Goal: Information Seeking & Learning: Check status

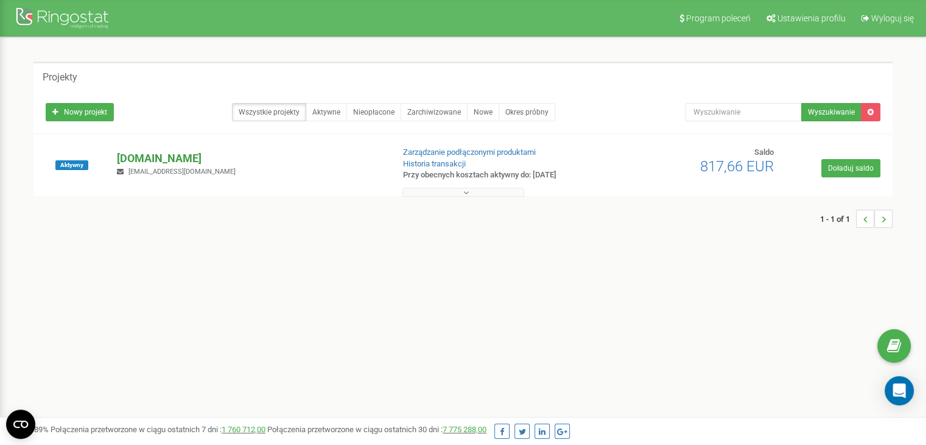
click at [134, 160] on p "[DOMAIN_NAME]" at bounding box center [250, 158] width 266 height 16
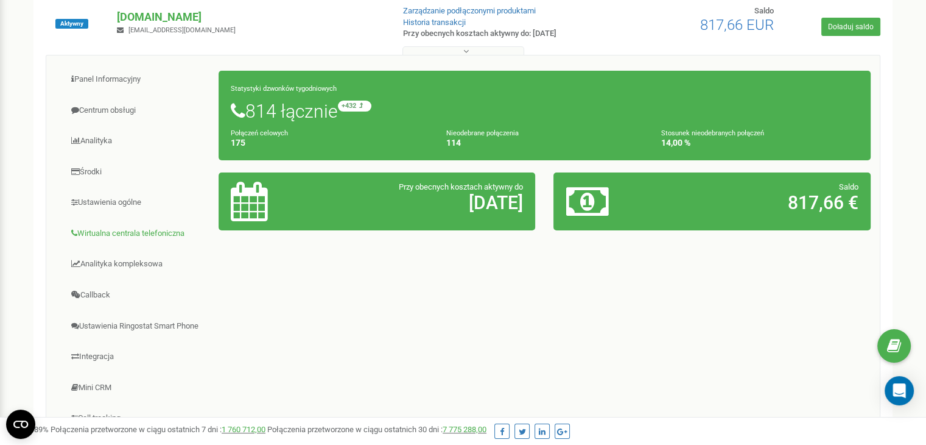
scroll to position [122, 0]
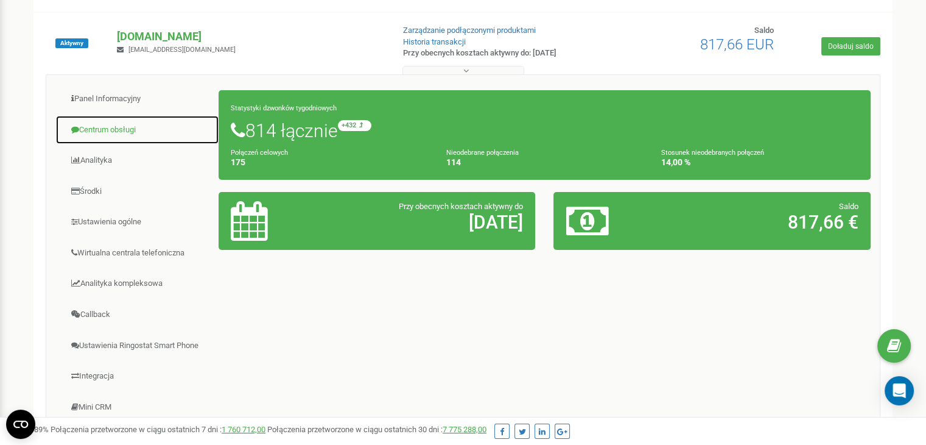
click at [112, 127] on link "Centrum obsługi" at bounding box center [137, 130] width 164 height 30
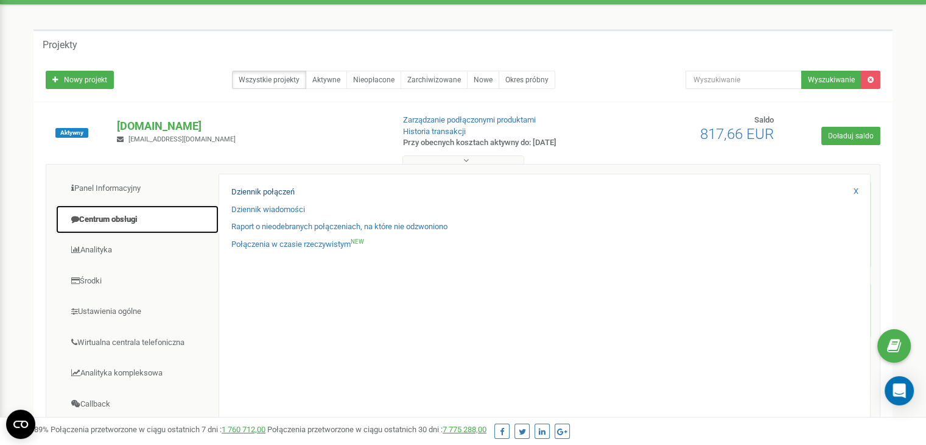
scroll to position [61, 0]
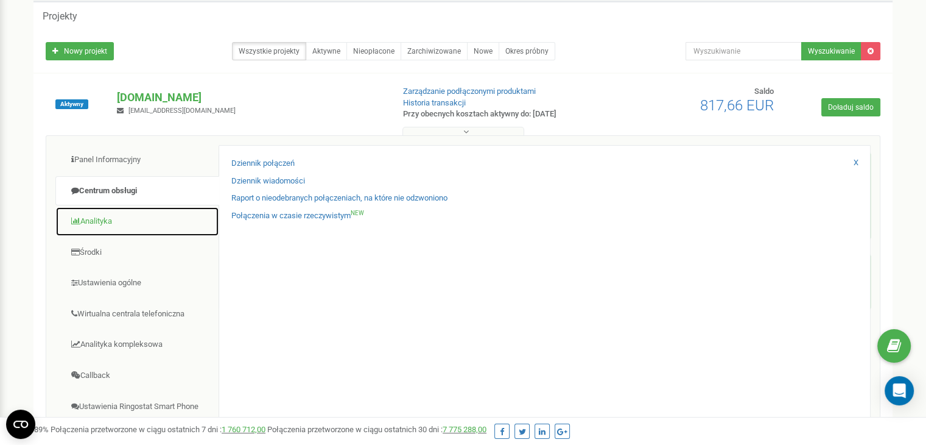
click at [132, 220] on link "Analityka" at bounding box center [137, 221] width 164 height 30
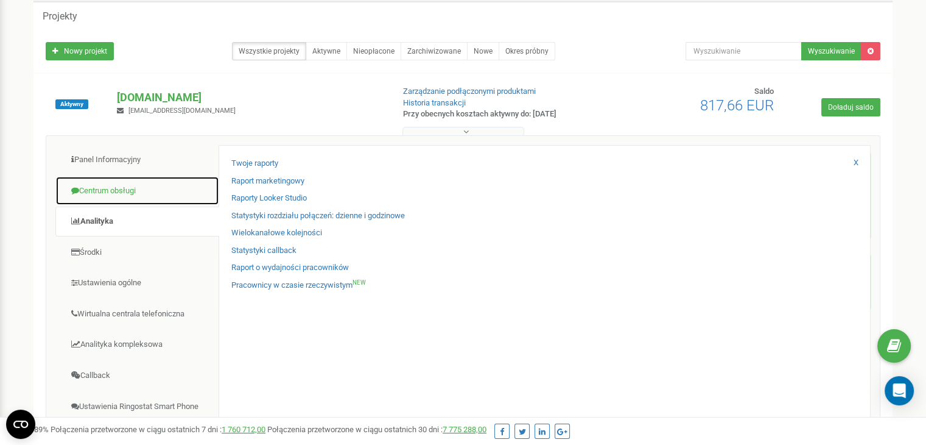
click at [132, 195] on link "Centrum obsługi" at bounding box center [137, 191] width 164 height 30
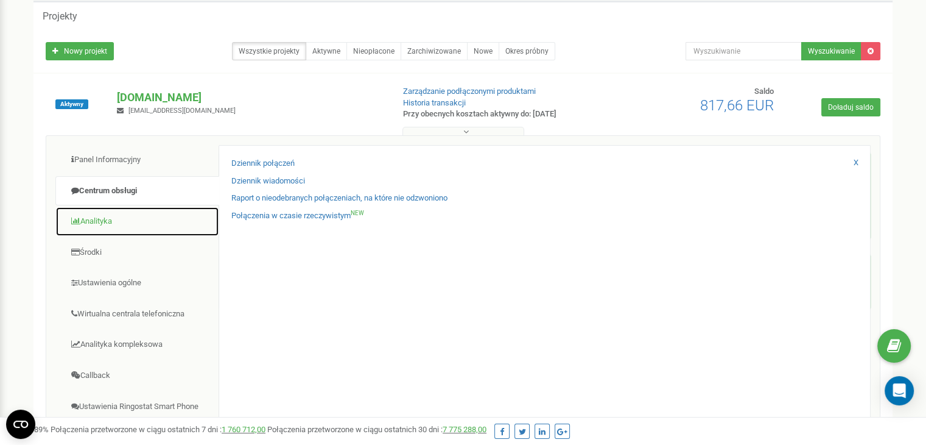
click at [130, 209] on link "Analityka" at bounding box center [137, 221] width 164 height 30
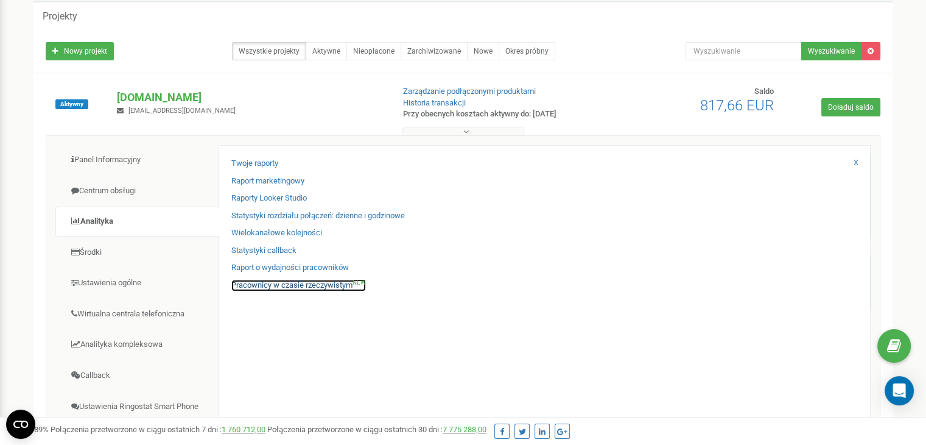
click at [301, 281] on link "Pracownicy w czasie rzeczywistym NEW" at bounding box center [298, 285] width 135 height 12
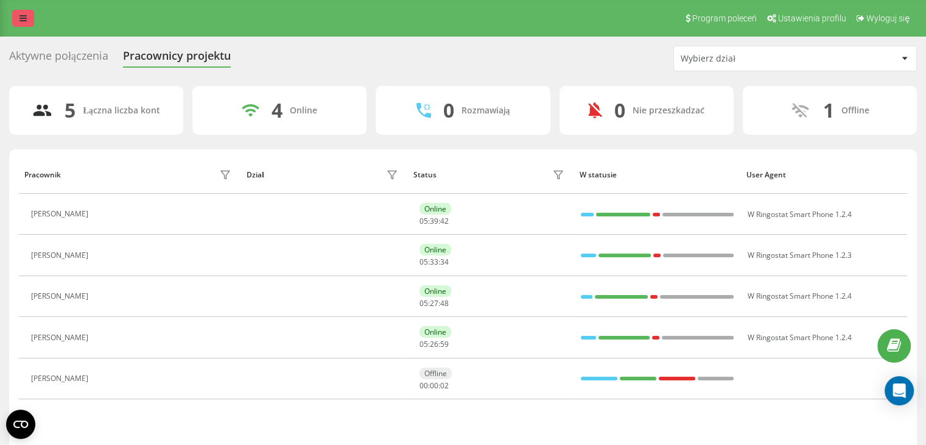
click at [27, 14] on link at bounding box center [23, 18] width 22 height 17
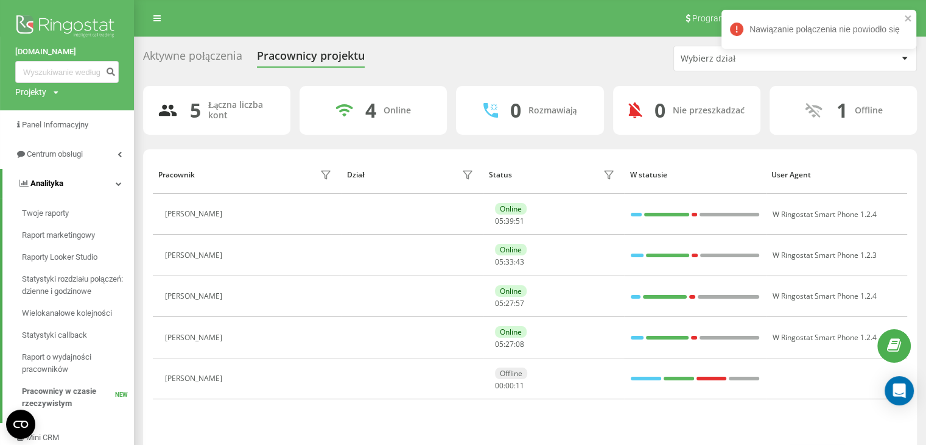
click at [52, 187] on span "Analityka" at bounding box center [46, 182] width 33 height 9
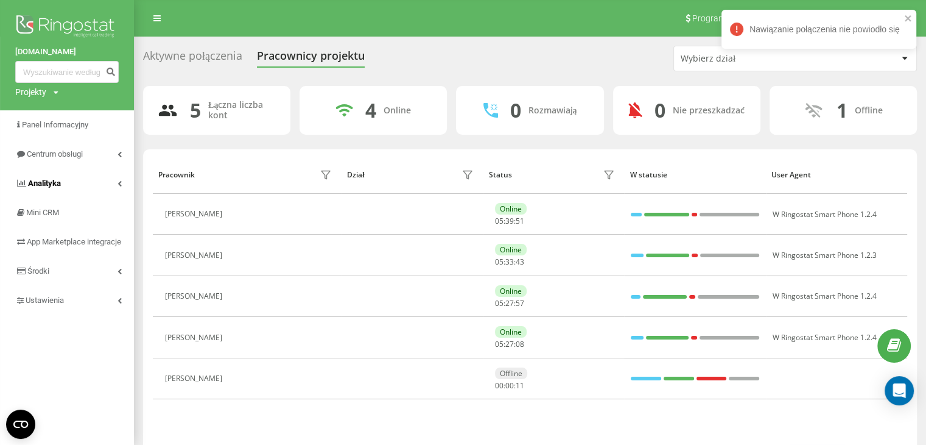
click at [52, 187] on span "Analityka" at bounding box center [44, 182] width 33 height 9
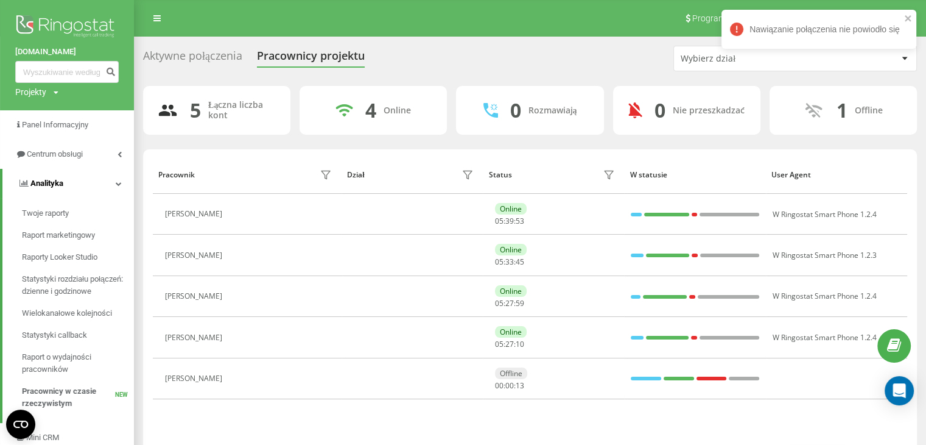
click at [66, 178] on link "Analityka" at bounding box center [68, 183] width 132 height 29
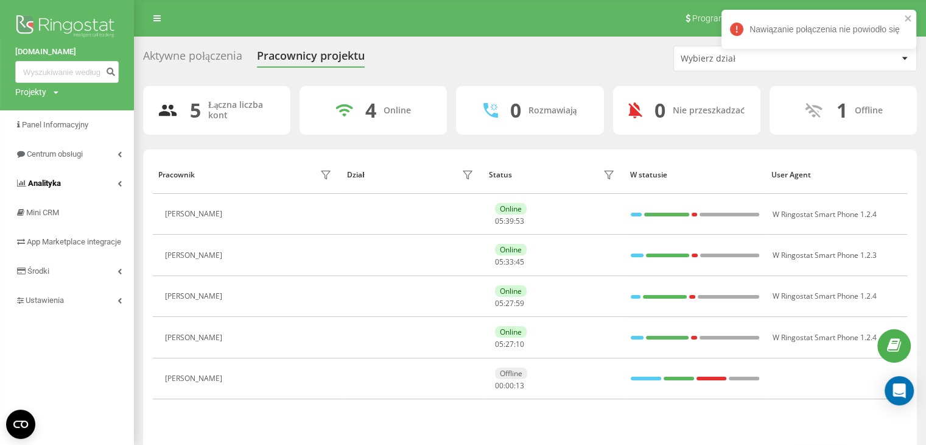
click at [66, 178] on link "Analityka" at bounding box center [67, 183] width 134 height 29
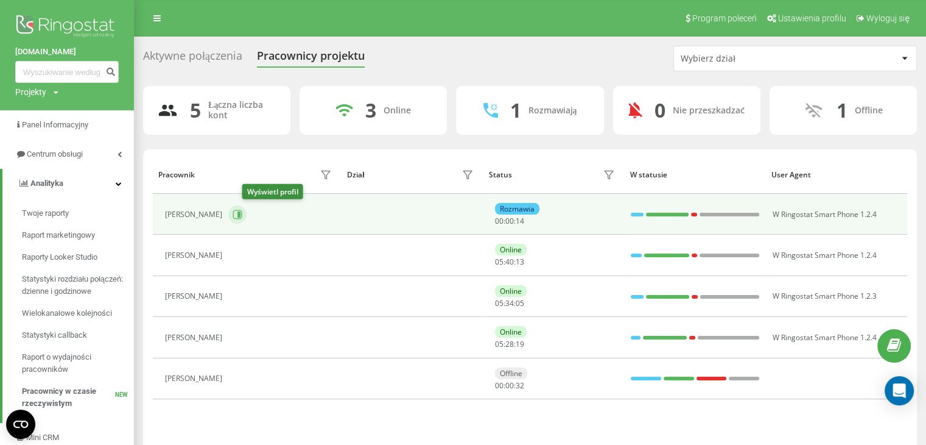
click at [242, 214] on icon at bounding box center [237, 213] width 9 height 9
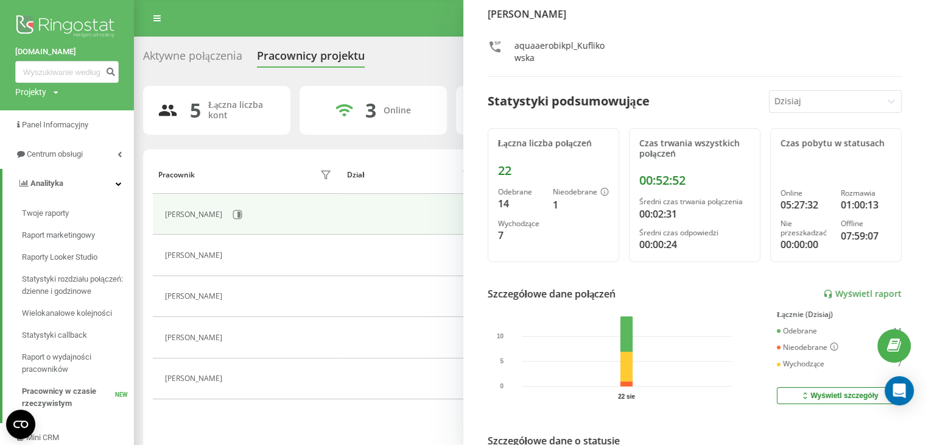
scroll to position [61, 0]
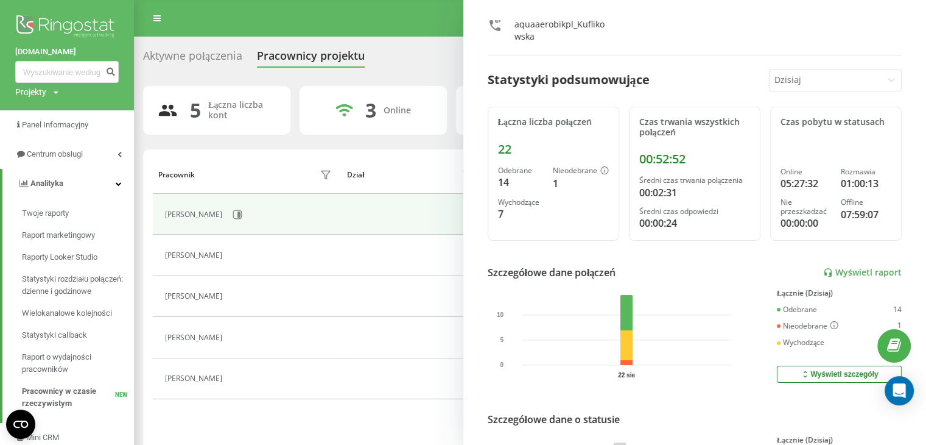
click at [813, 77] on div at bounding box center [826, 80] width 103 height 14
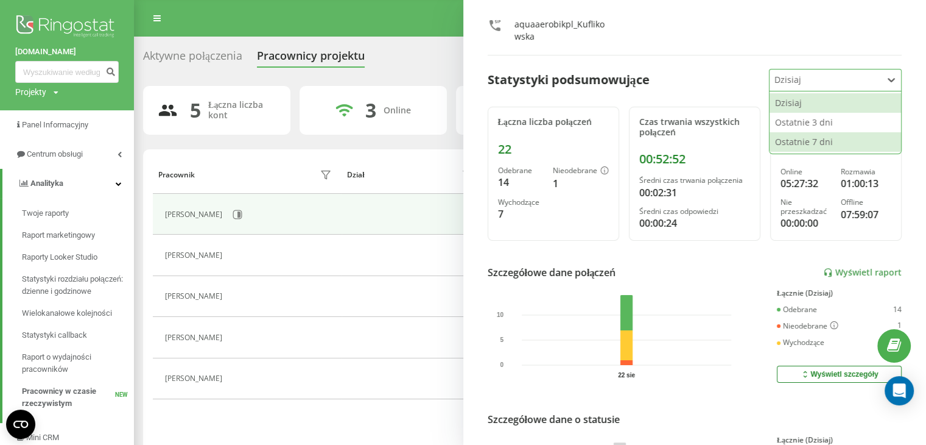
click at [826, 138] on div "Ostatnie 7 dni" at bounding box center [836, 141] width 132 height 19
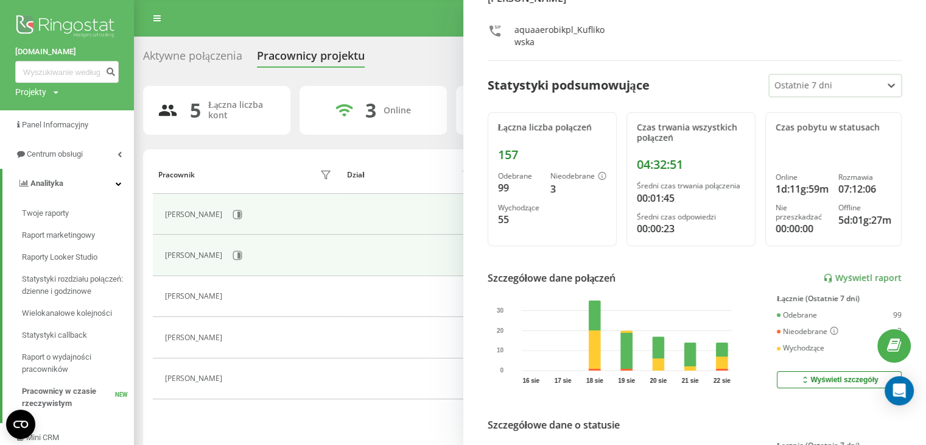
scroll to position [0, 0]
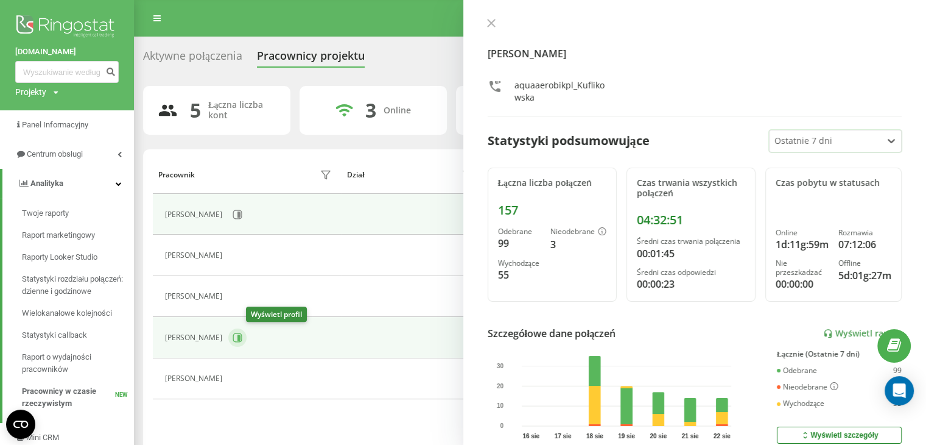
click at [247, 338] on button at bounding box center [237, 337] width 18 height 18
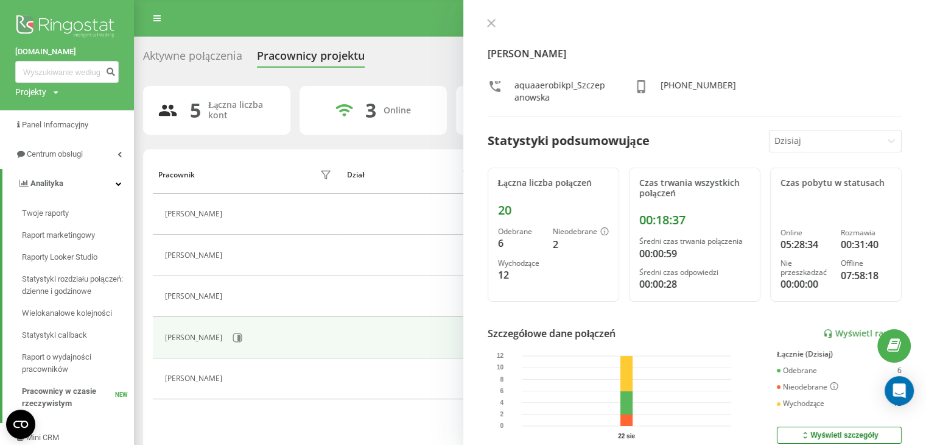
click at [788, 140] on div at bounding box center [826, 141] width 103 height 14
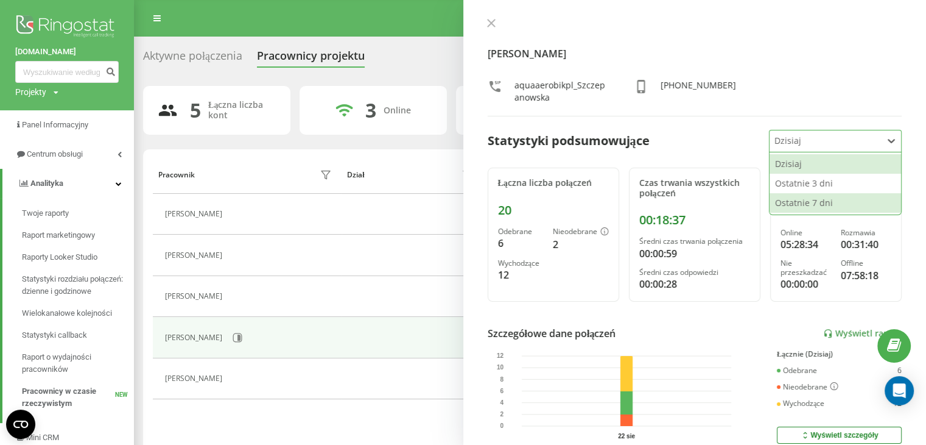
click at [800, 198] on div "Ostatnie 7 dni" at bounding box center [836, 202] width 132 height 19
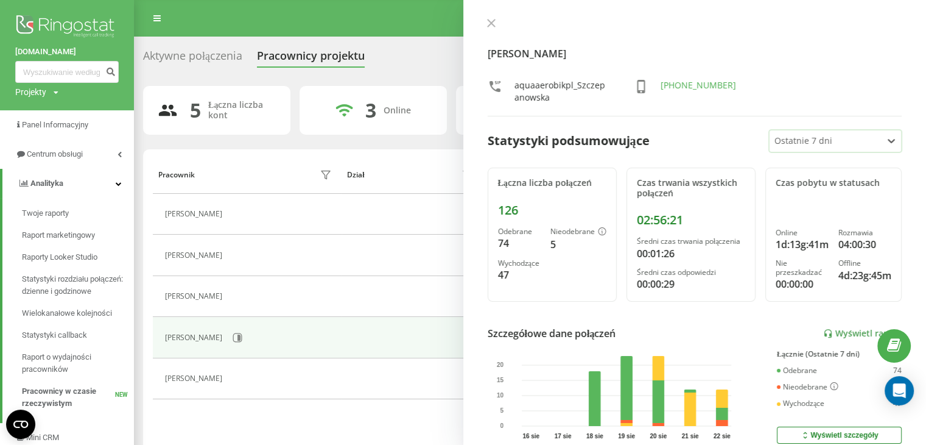
click at [818, 144] on div at bounding box center [826, 141] width 103 height 14
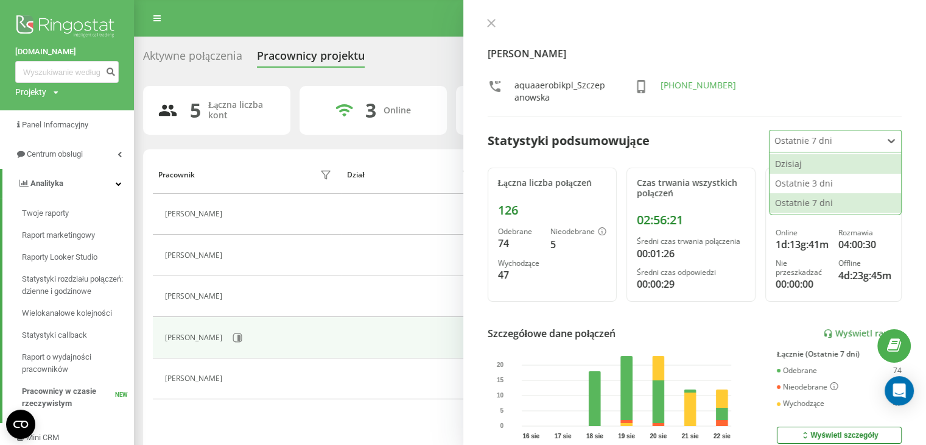
click at [816, 161] on div "Dzisiaj" at bounding box center [836, 163] width 132 height 19
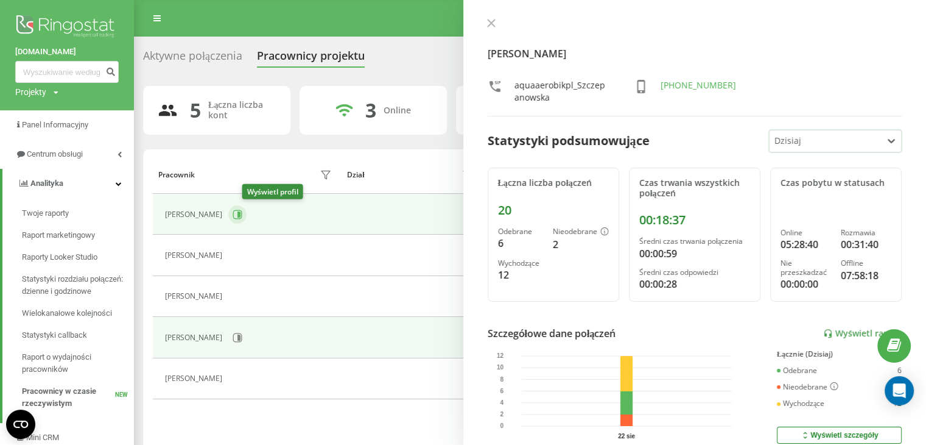
click at [242, 211] on icon at bounding box center [238, 214] width 10 height 10
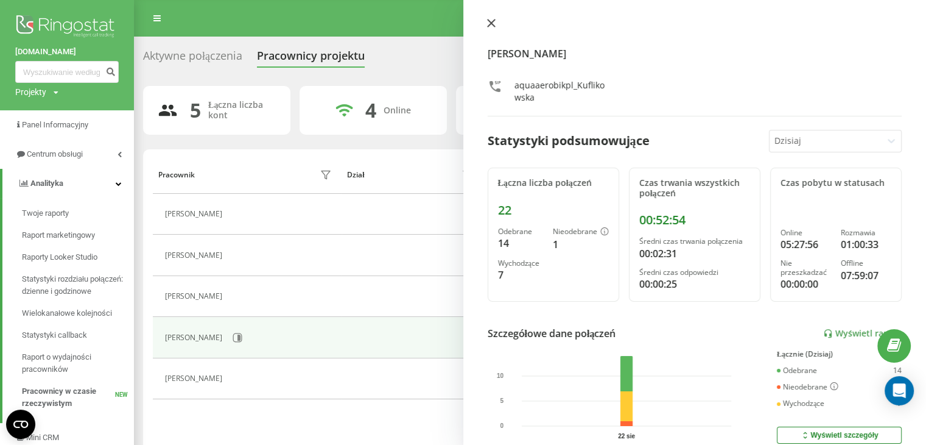
click at [487, 27] on button at bounding box center [491, 24] width 16 height 12
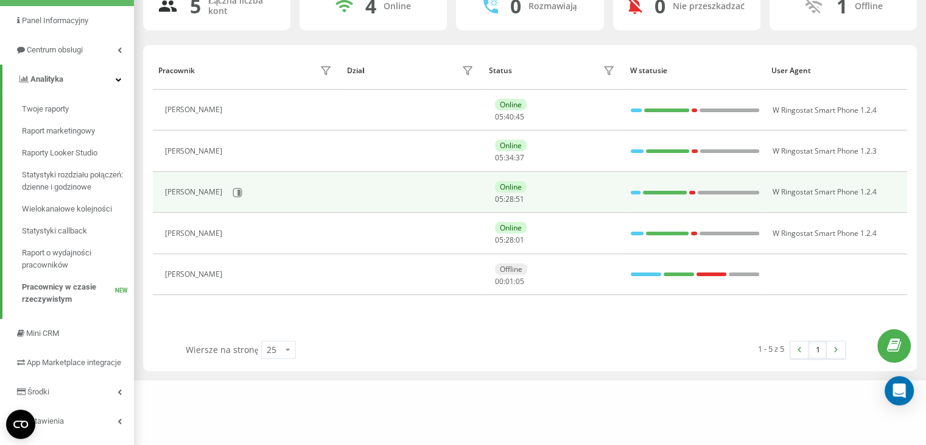
scroll to position [77, 0]
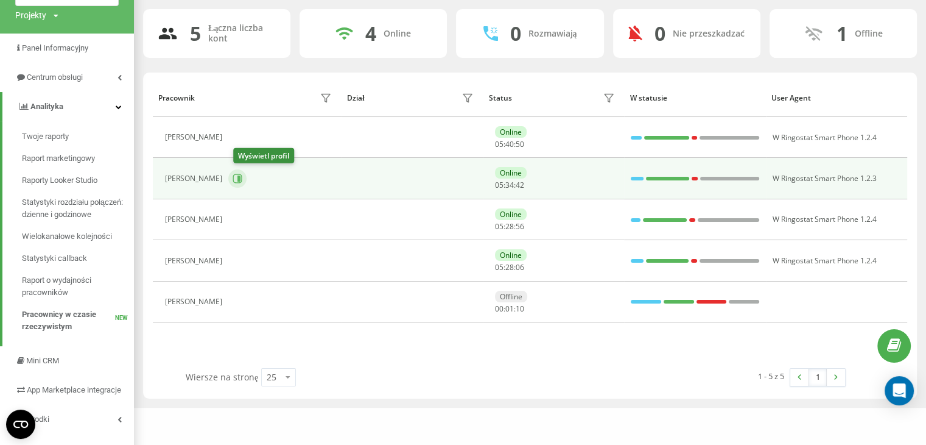
click at [242, 180] on icon at bounding box center [238, 179] width 10 height 10
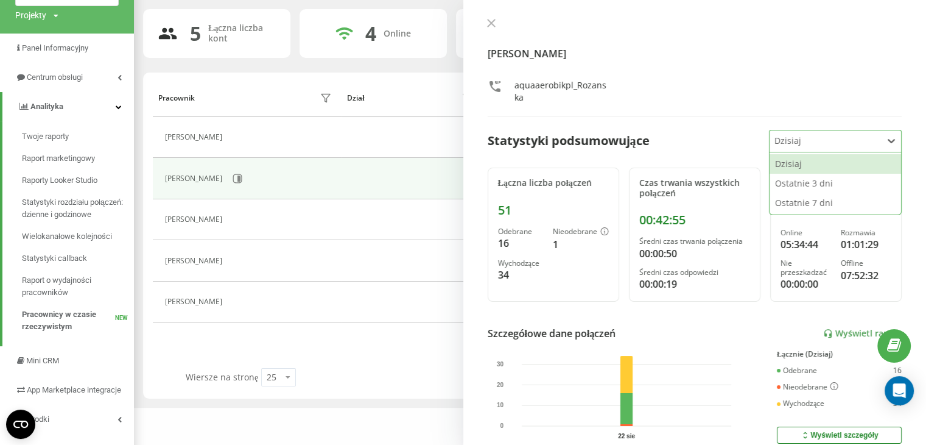
click at [792, 142] on div at bounding box center [826, 141] width 103 height 14
click at [803, 204] on div "Ostatnie 7 dni" at bounding box center [836, 202] width 132 height 19
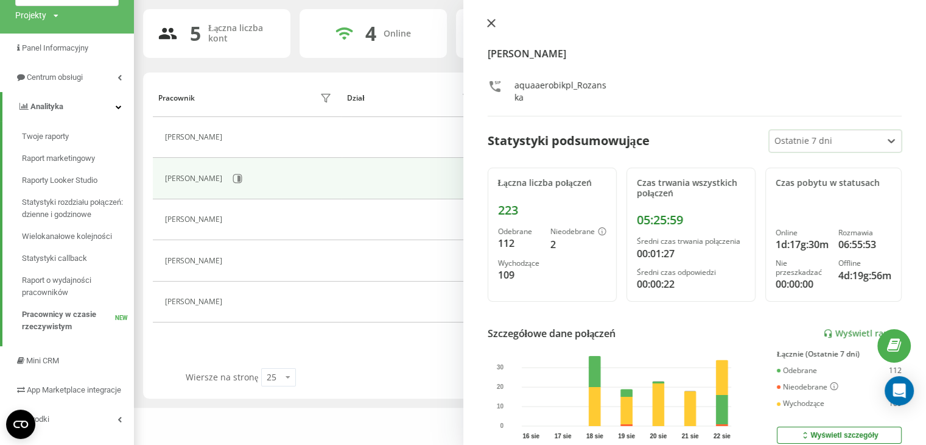
click at [488, 27] on icon at bounding box center [491, 23] width 9 height 9
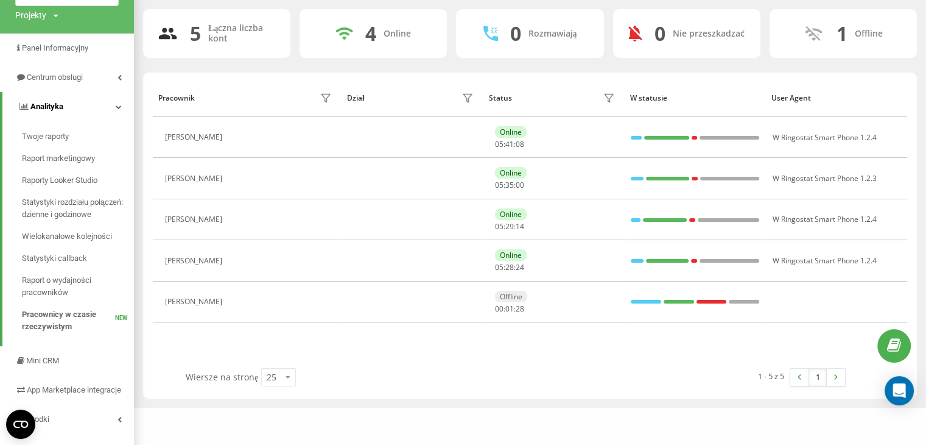
click at [56, 111] on span "Analityka" at bounding box center [41, 106] width 46 height 12
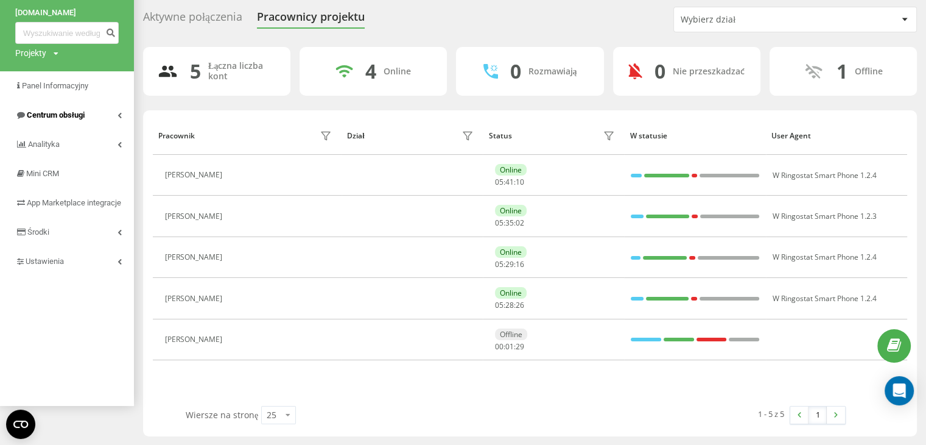
click at [57, 110] on span "Centrum obsługi" at bounding box center [56, 114] width 58 height 9
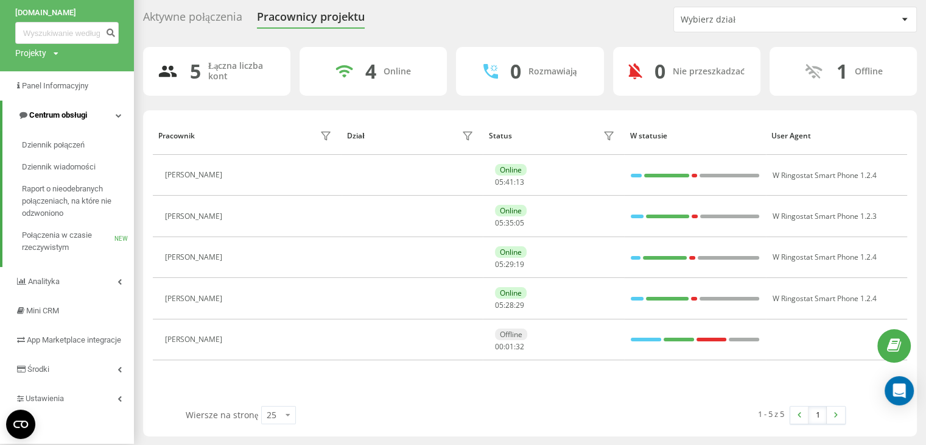
click at [66, 115] on span "Centrum obsługi" at bounding box center [58, 114] width 58 height 9
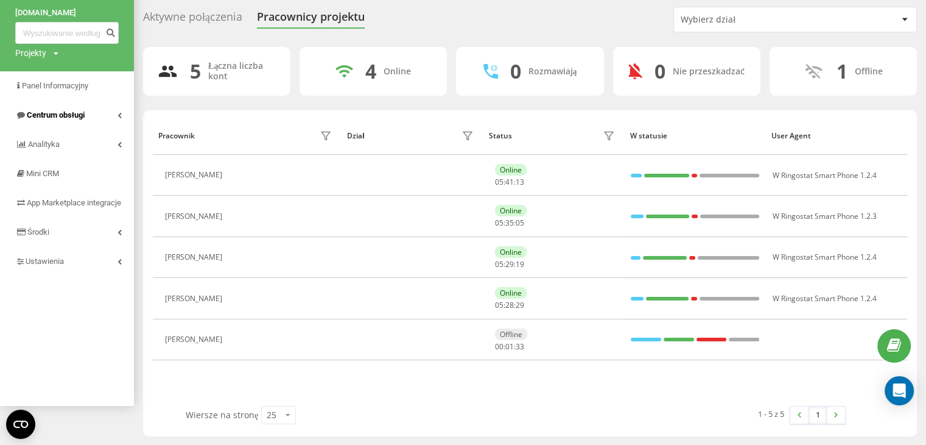
click at [66, 115] on span "Centrum obsługi" at bounding box center [56, 114] width 58 height 9
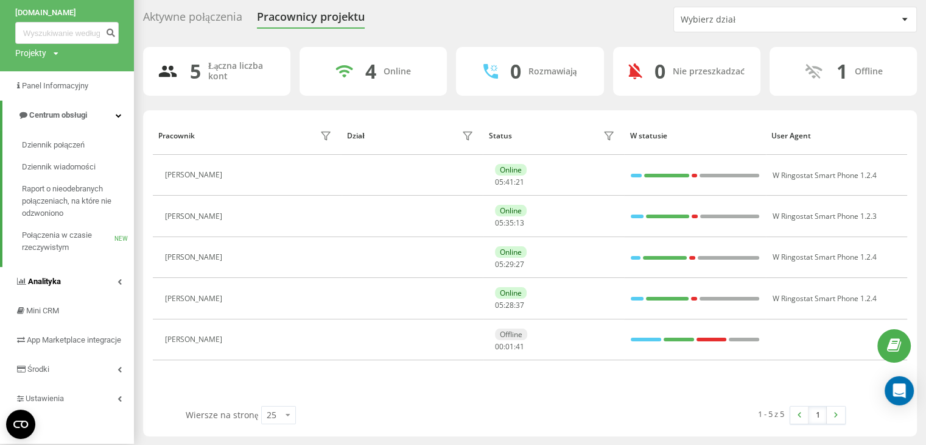
click at [83, 271] on link "Analityka" at bounding box center [67, 281] width 134 height 29
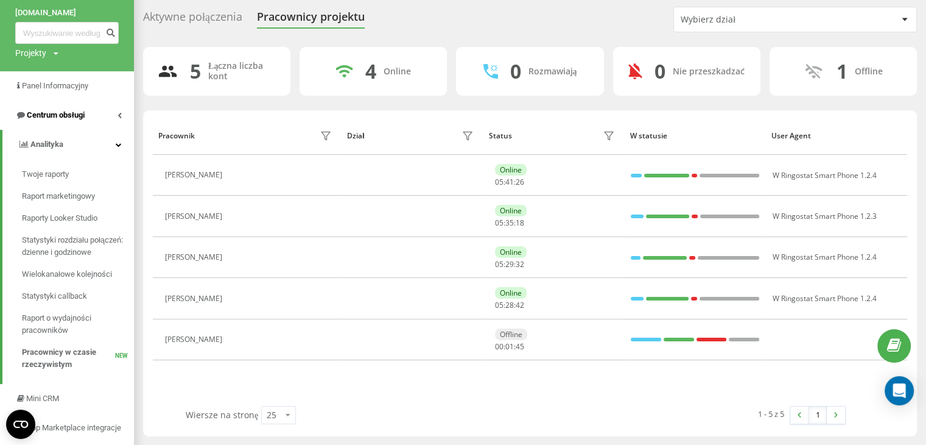
click at [73, 122] on link "Centrum obsługi" at bounding box center [67, 114] width 134 height 29
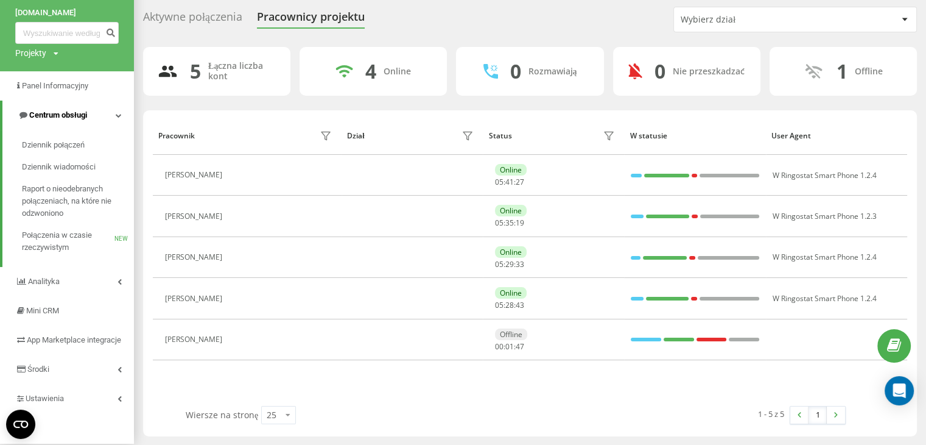
click at [73, 119] on span "Centrum obsługi" at bounding box center [58, 114] width 58 height 9
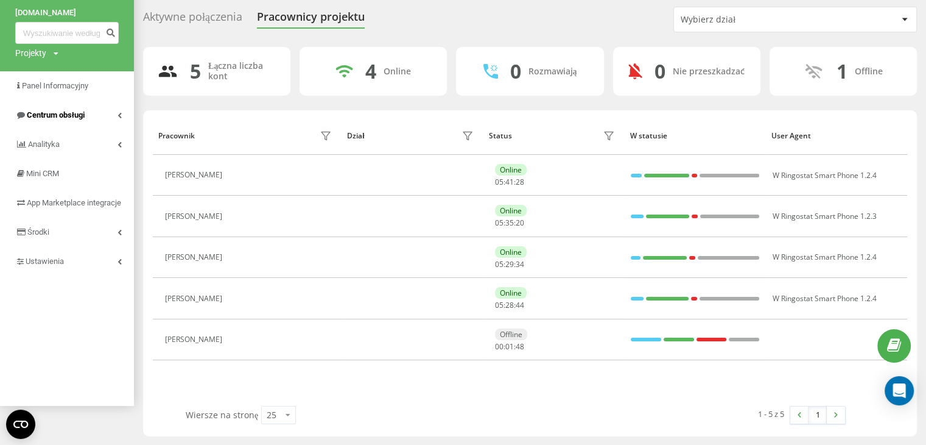
click at [73, 119] on span "Centrum obsługi" at bounding box center [56, 114] width 58 height 9
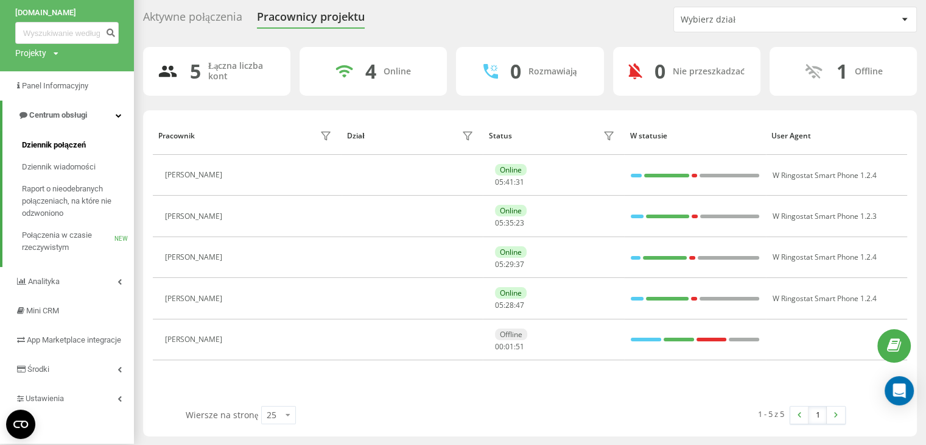
click at [66, 147] on span "Dziennik połączeń" at bounding box center [54, 145] width 64 height 12
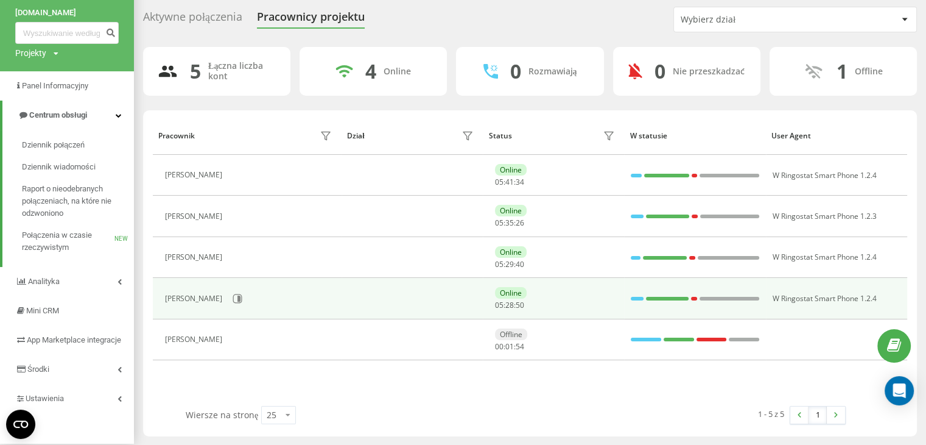
scroll to position [47, 0]
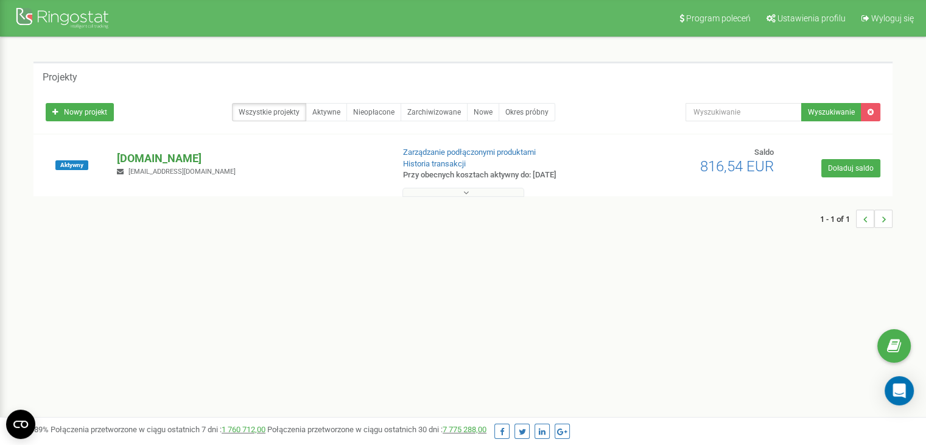
click at [141, 159] on p "[DOMAIN_NAME]" at bounding box center [250, 158] width 266 height 16
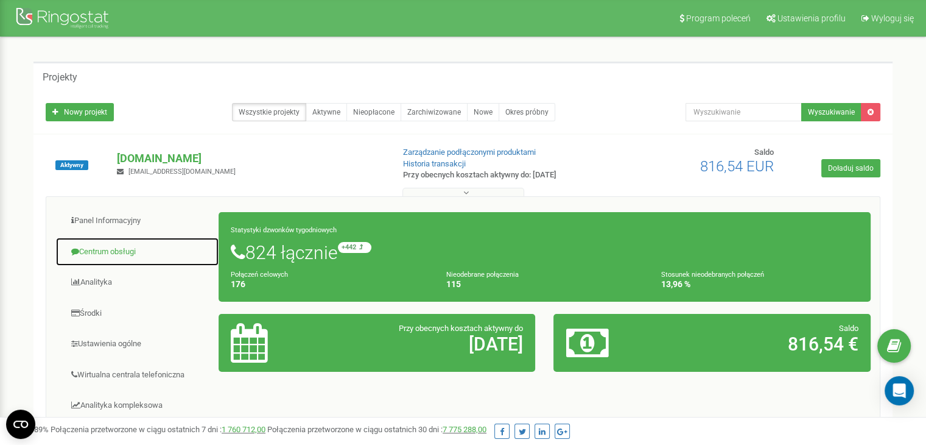
click at [112, 259] on link "Centrum obsługi" at bounding box center [137, 252] width 164 height 30
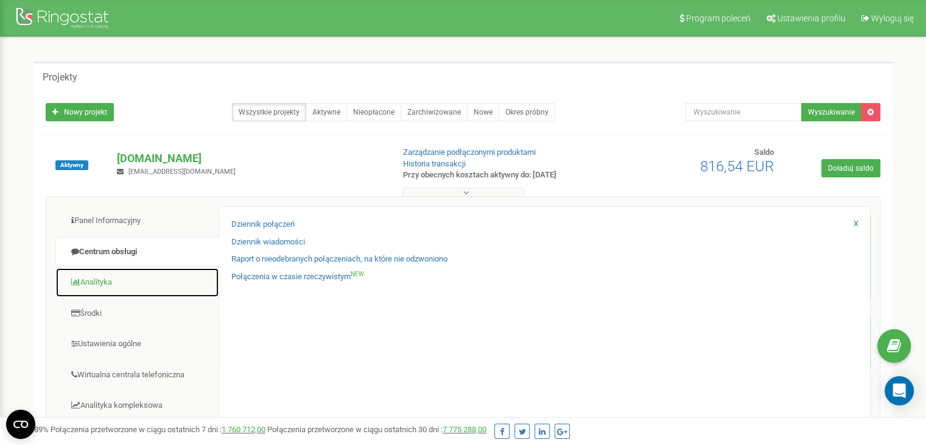
click at [105, 279] on link "Analityka" at bounding box center [137, 282] width 164 height 30
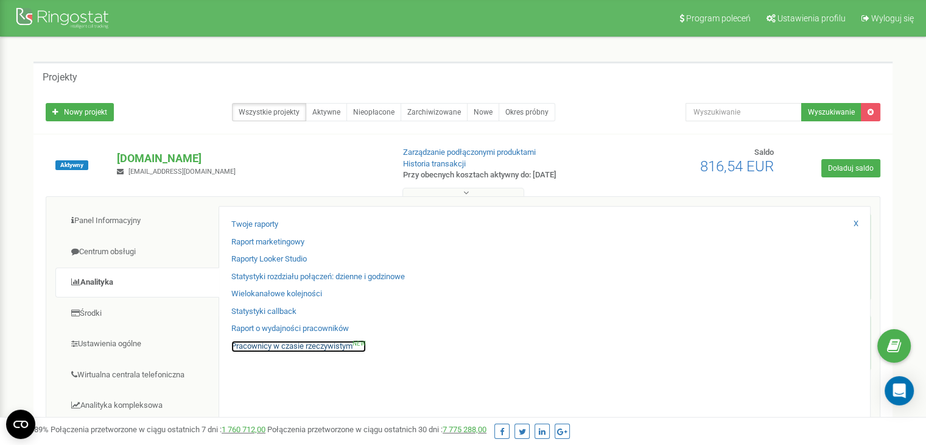
click at [276, 343] on link "Pracownicy w czasie rzeczywistym NEW" at bounding box center [298, 346] width 135 height 12
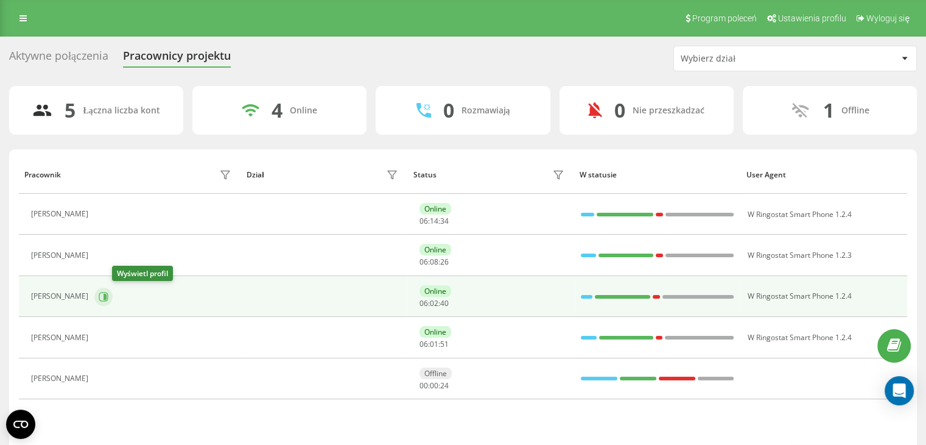
click at [108, 292] on icon at bounding box center [104, 297] width 10 height 10
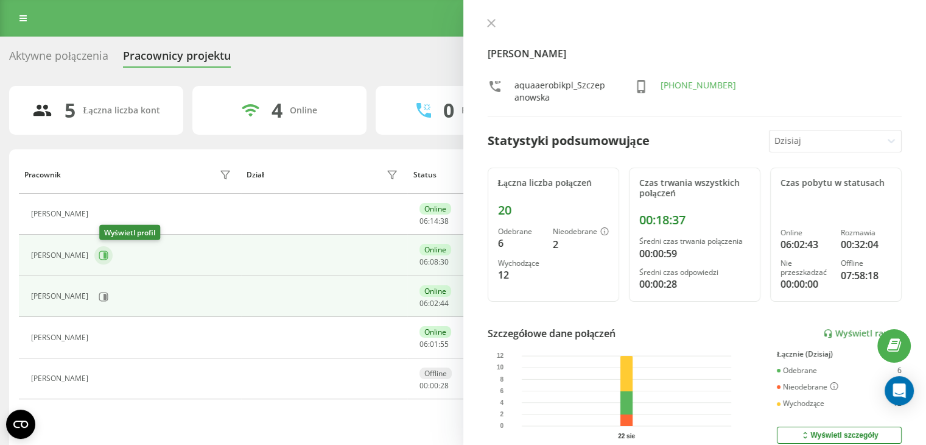
click at [113, 256] on button at bounding box center [103, 255] width 18 height 18
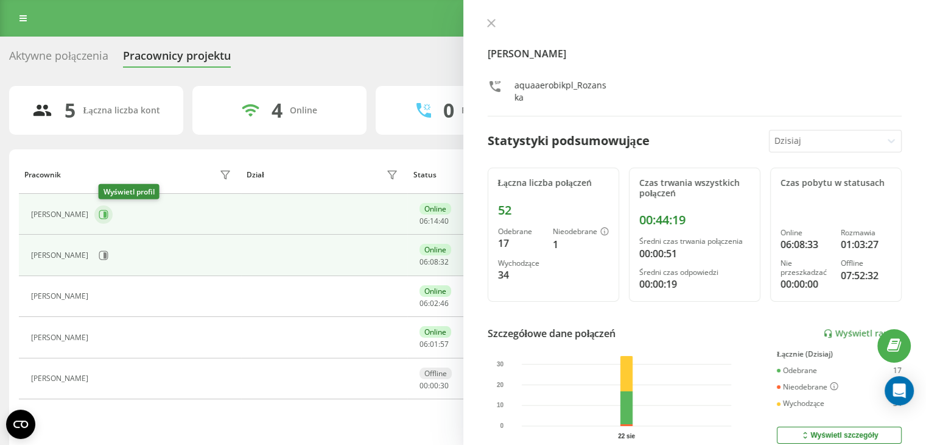
click at [105, 210] on icon at bounding box center [103, 213] width 9 height 9
